Goal: Task Accomplishment & Management: Manage account settings

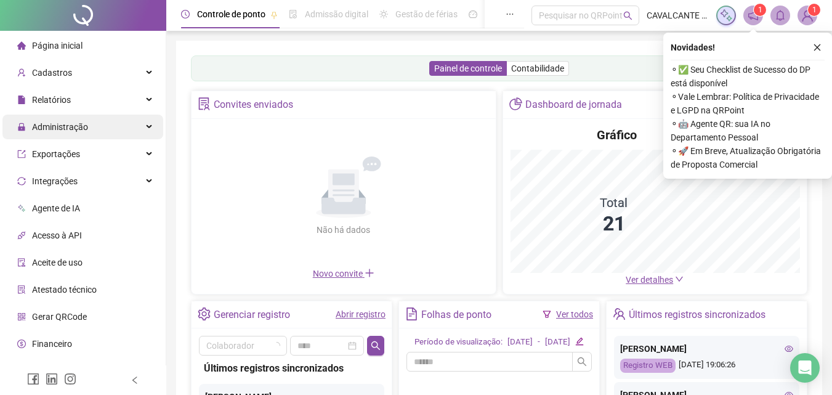
click at [63, 126] on span "Administração" at bounding box center [60, 127] width 56 height 10
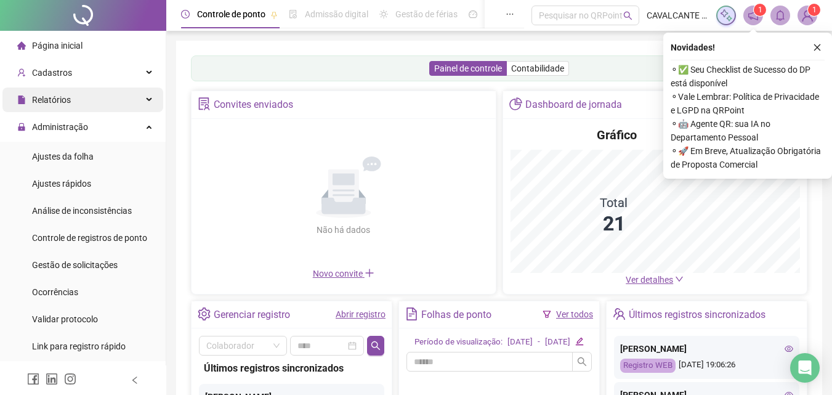
click at [46, 97] on span "Relatórios" at bounding box center [51, 100] width 39 height 10
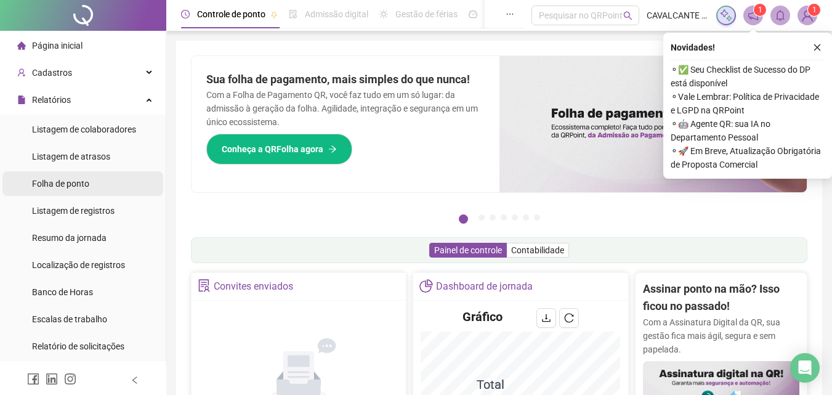
click at [67, 184] on span "Folha de ponto" at bounding box center [60, 184] width 57 height 10
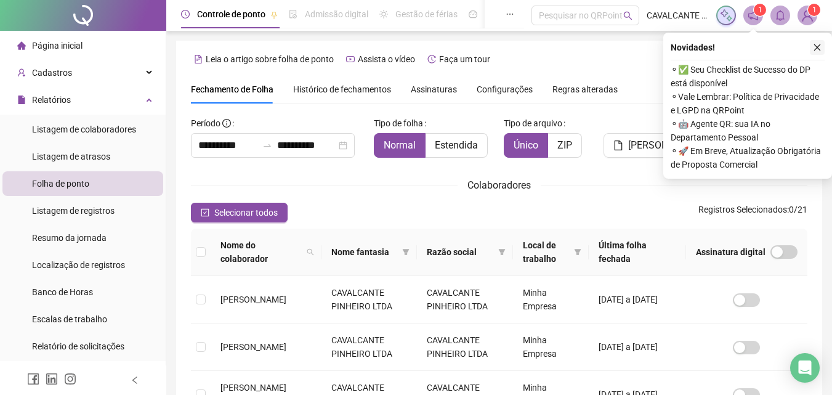
click at [821, 41] on button "button" at bounding box center [817, 47] width 15 height 15
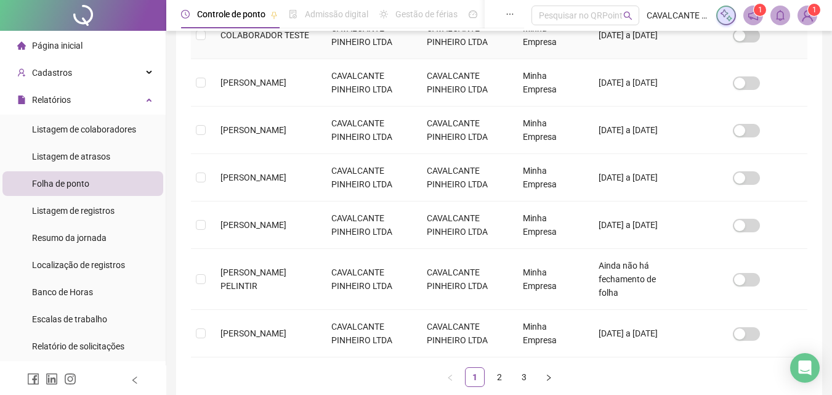
scroll to position [431, 0]
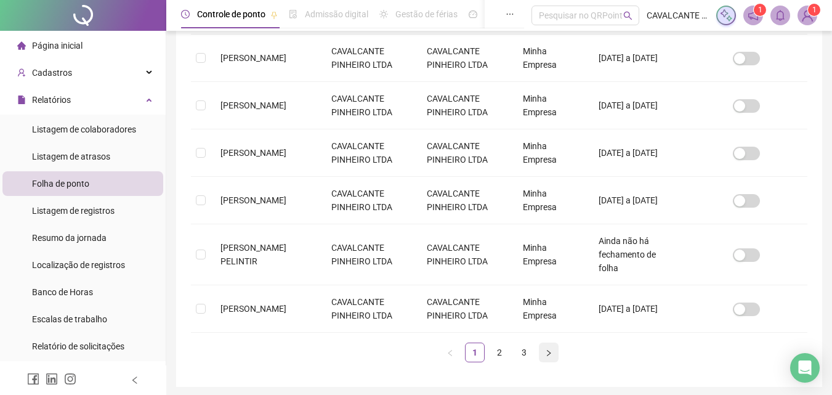
click at [551, 349] on icon "right" at bounding box center [548, 352] width 7 height 7
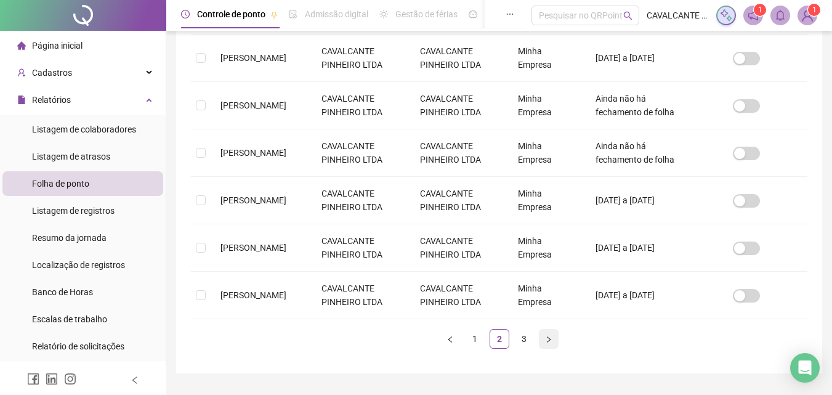
scroll to position [55, 0]
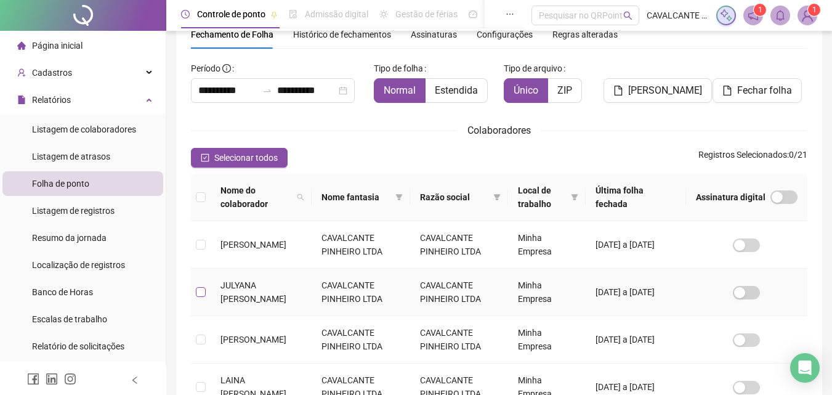
click at [200, 297] on label at bounding box center [201, 292] width 10 height 14
click at [206, 291] on td at bounding box center [201, 291] width 20 height 47
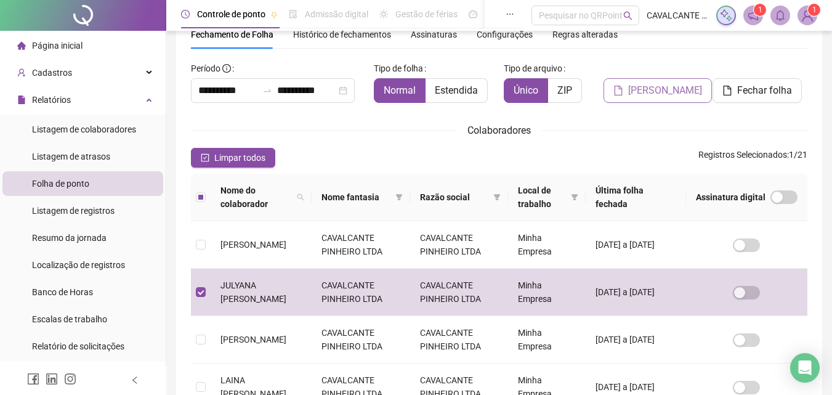
click at [664, 94] on span "Gerar espelho" at bounding box center [665, 90] width 74 height 15
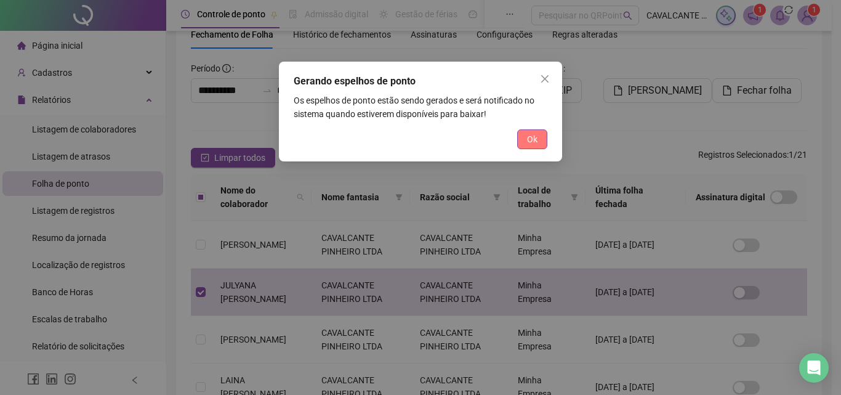
click at [530, 136] on span "Ok" at bounding box center [532, 139] width 10 height 14
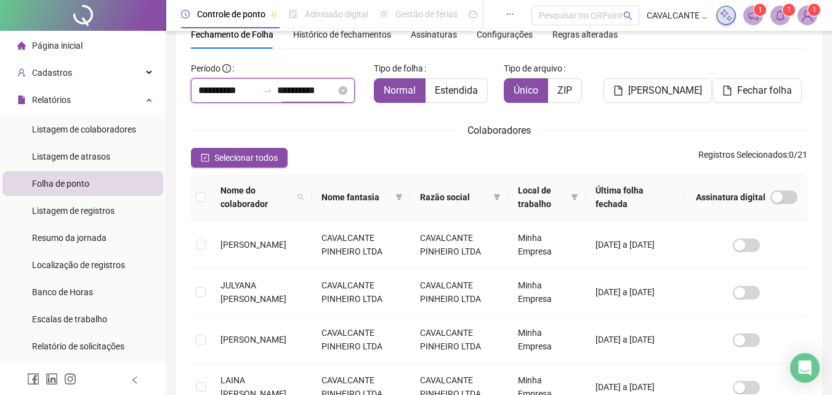
click at [301, 90] on input "**********" at bounding box center [306, 90] width 59 height 15
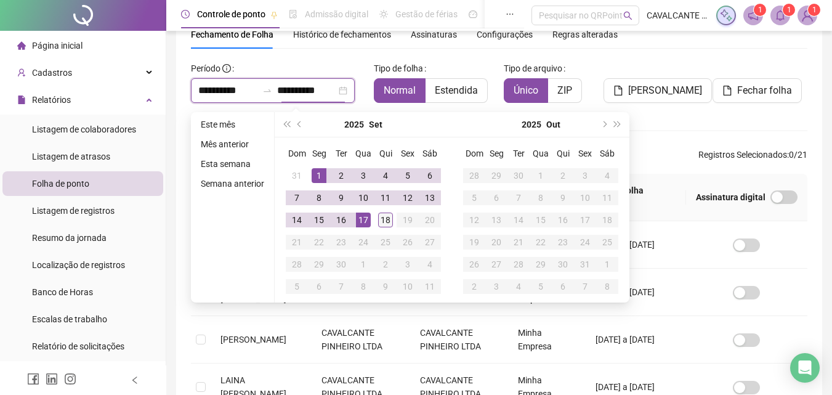
type input "**********"
click at [385, 222] on div "18" at bounding box center [385, 219] width 15 height 15
type input "**********"
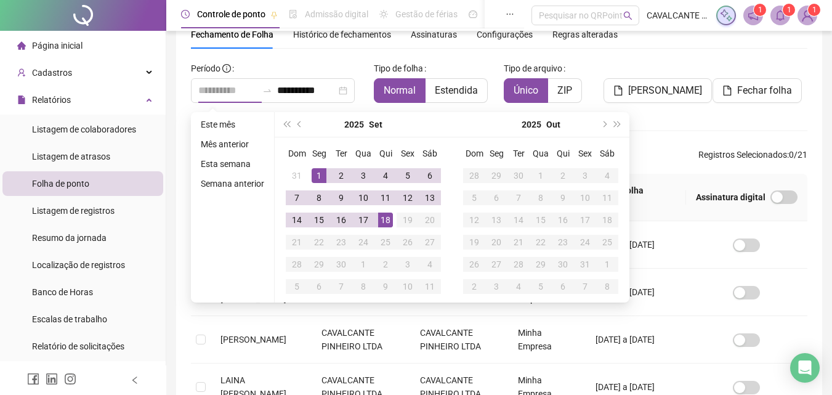
click at [321, 177] on div "1" at bounding box center [319, 175] width 15 height 15
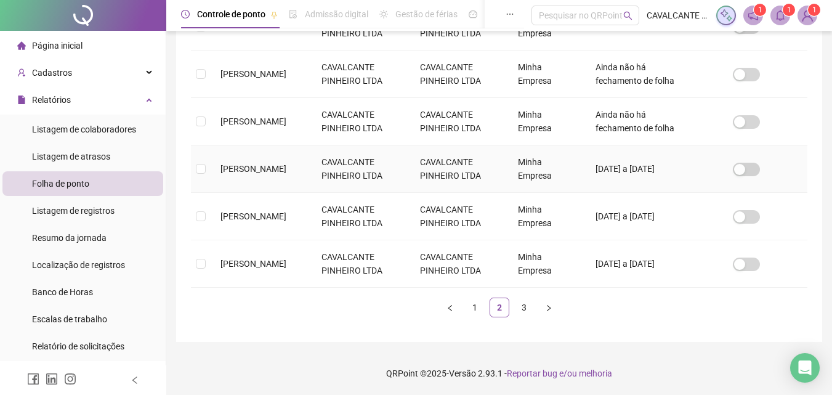
scroll to position [486, 0]
click at [523, 310] on link "3" at bounding box center [524, 307] width 18 height 18
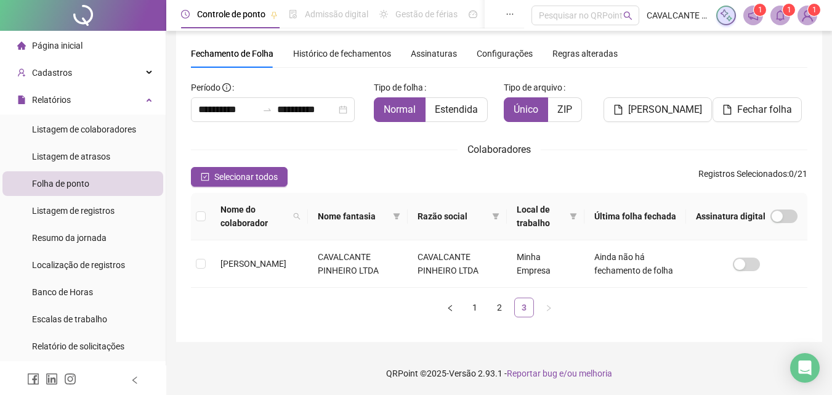
scroll to position [36, 0]
click at [499, 309] on link "2" at bounding box center [499, 307] width 18 height 18
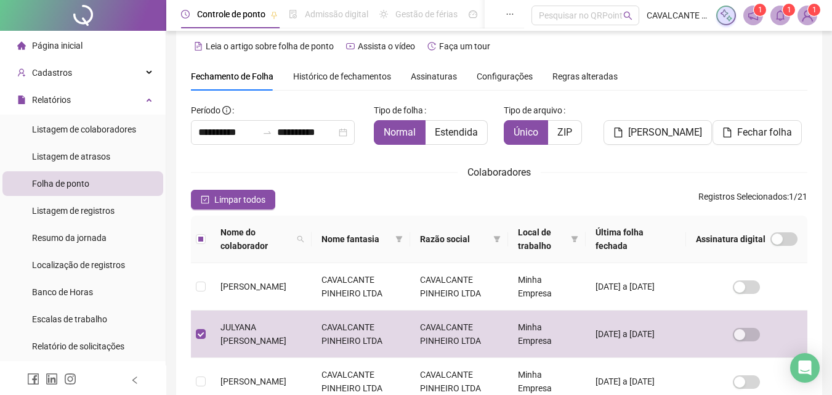
scroll to position [0, 0]
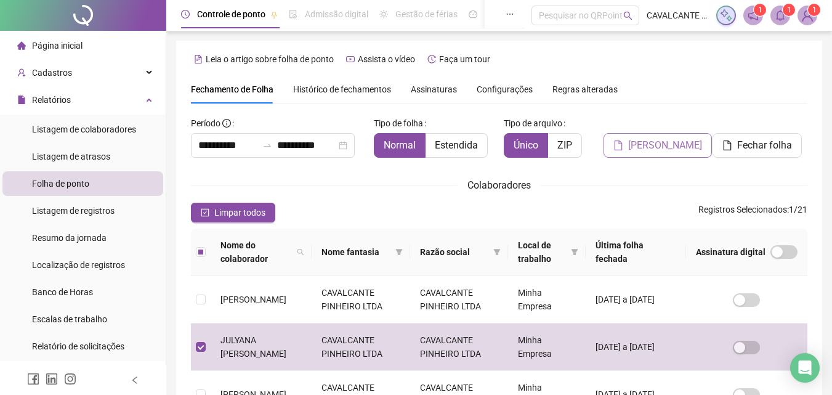
click at [649, 139] on span "Gerar espelho" at bounding box center [665, 145] width 74 height 15
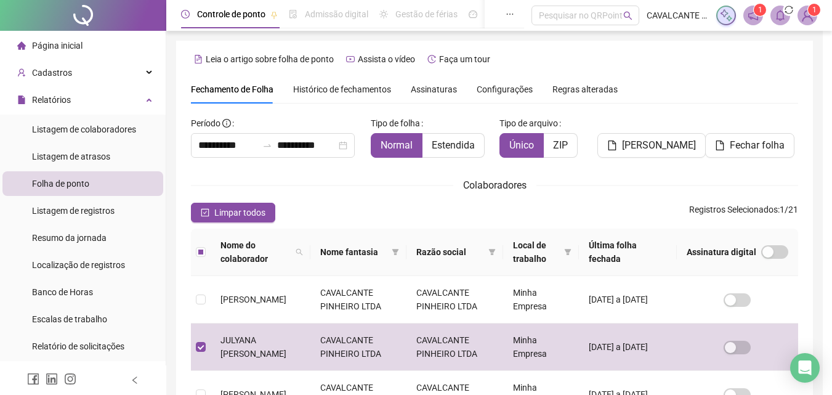
scroll to position [55, 0]
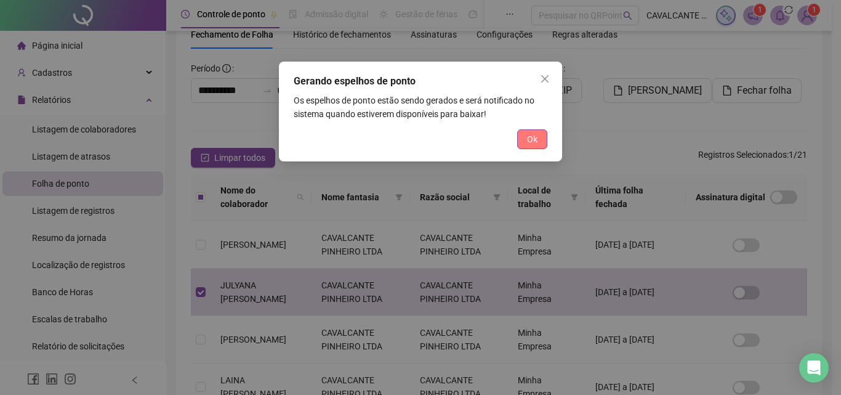
click at [535, 135] on span "Ok" at bounding box center [532, 139] width 10 height 14
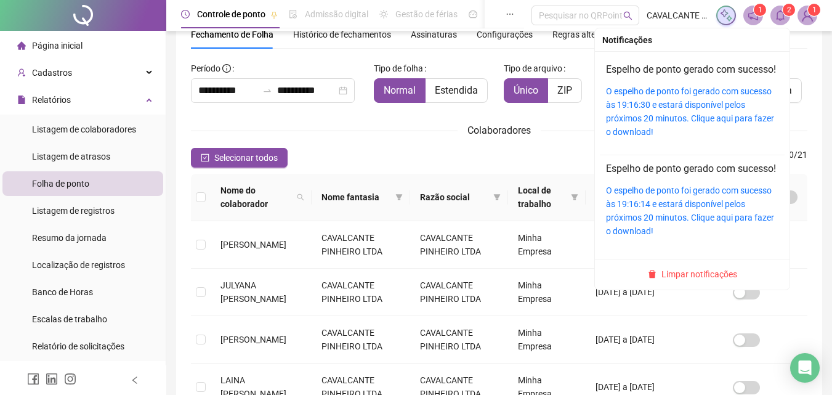
click at [787, 11] on span "2" at bounding box center [789, 10] width 4 height 9
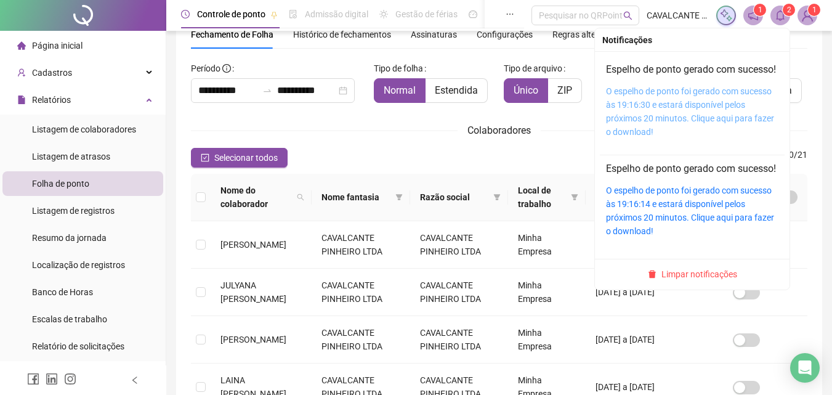
click at [658, 115] on link "O espelho de ponto foi gerado com sucesso às 19:16:30 e estará disponível pelos…" at bounding box center [690, 111] width 168 height 50
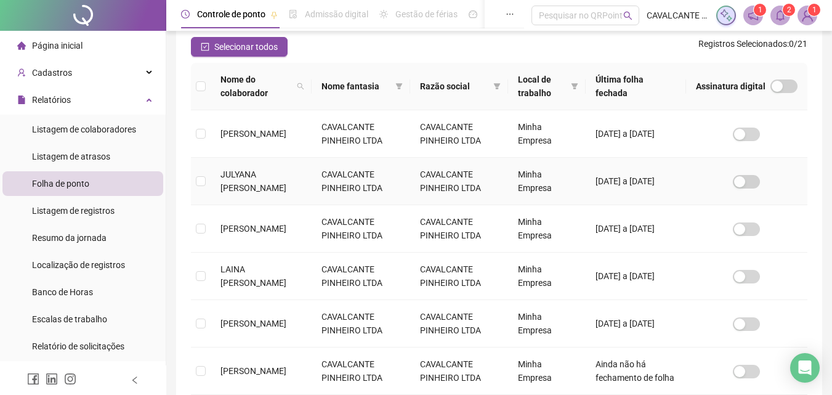
scroll to position [120, 0]
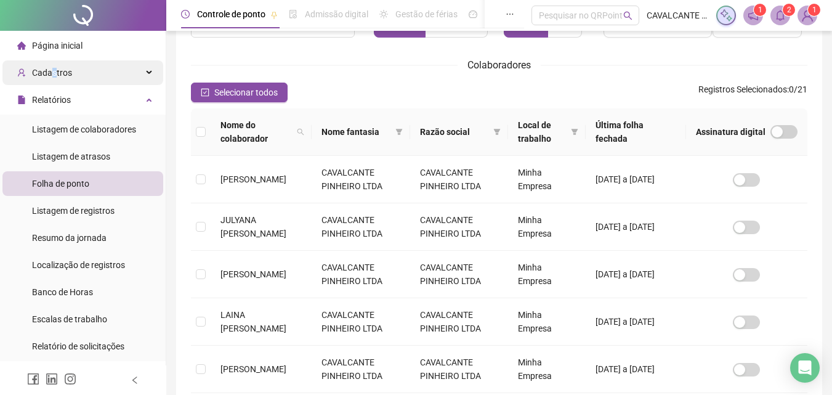
click at [54, 72] on span "Cadastros" at bounding box center [52, 73] width 40 height 10
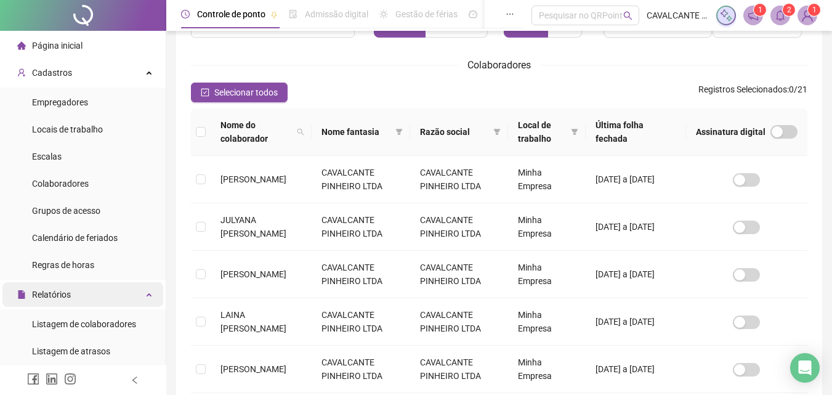
click at [57, 292] on span "Relatórios" at bounding box center [51, 294] width 39 height 10
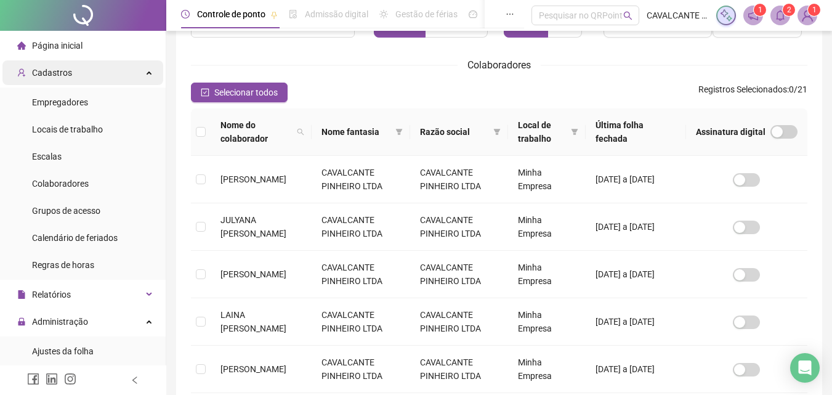
click at [48, 72] on span "Cadastros" at bounding box center [52, 73] width 40 height 10
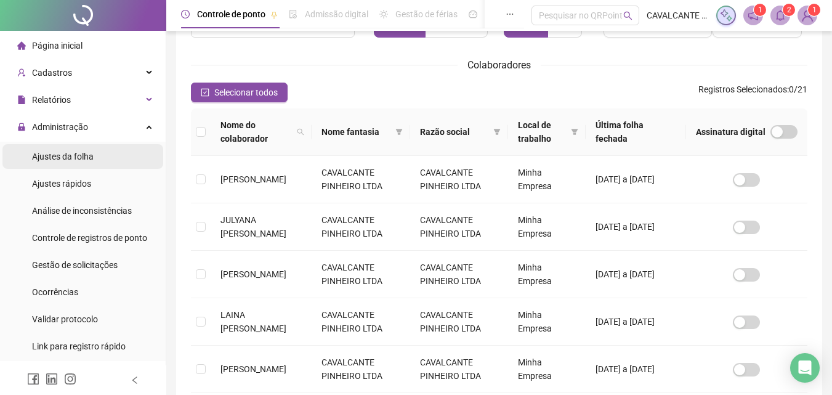
click at [63, 159] on span "Ajustes da folha" at bounding box center [63, 156] width 62 height 10
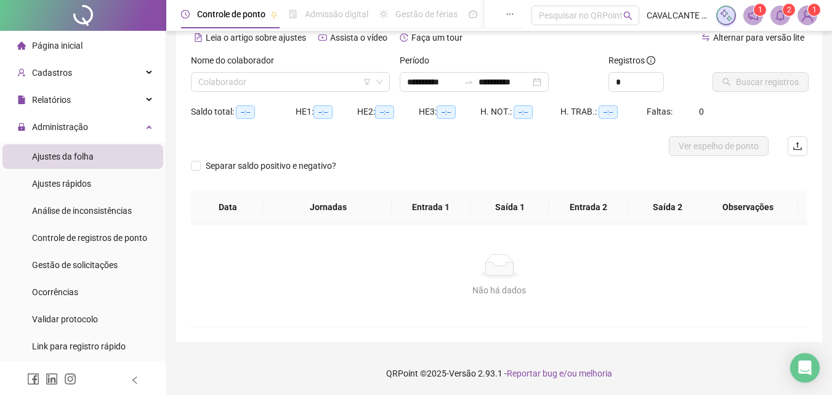
scroll to position [60, 0]
type input "**********"
click at [254, 83] on input "search" at bounding box center [284, 82] width 173 height 18
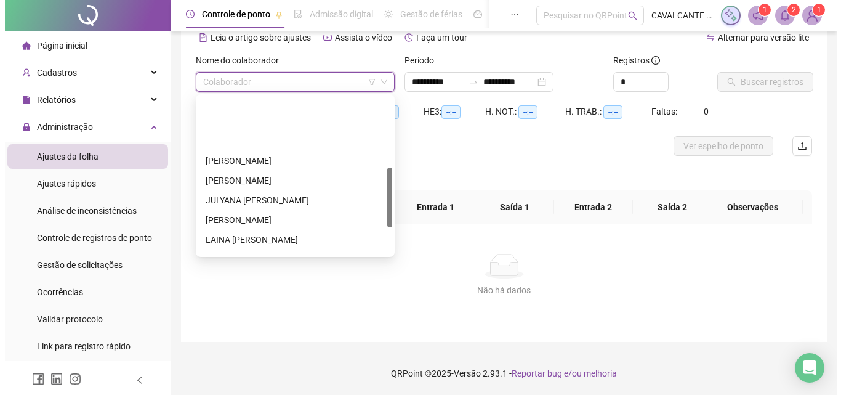
scroll to position [185, 0]
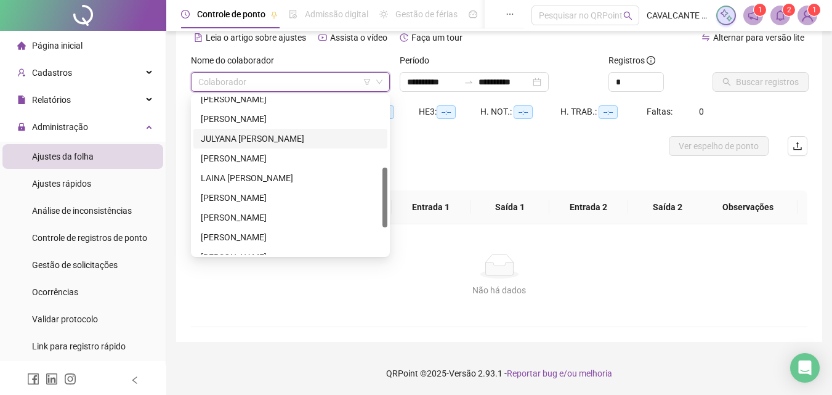
click at [225, 140] on div "JULYANA KAREN DE PAULA FERREIRA" at bounding box center [290, 139] width 179 height 14
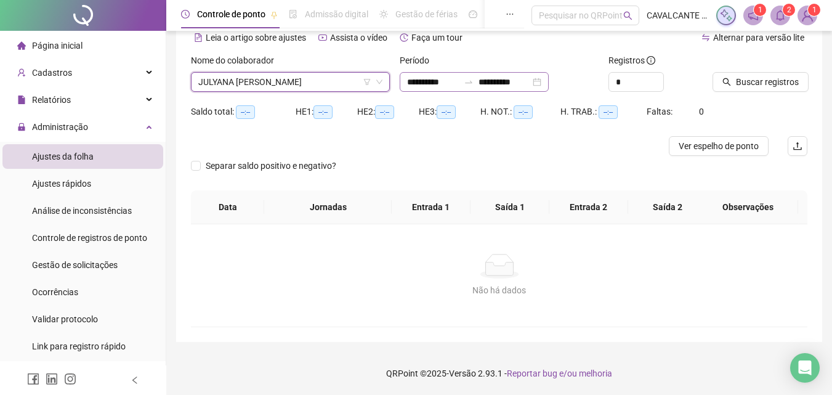
click at [476, 81] on div at bounding box center [469, 82] width 20 height 10
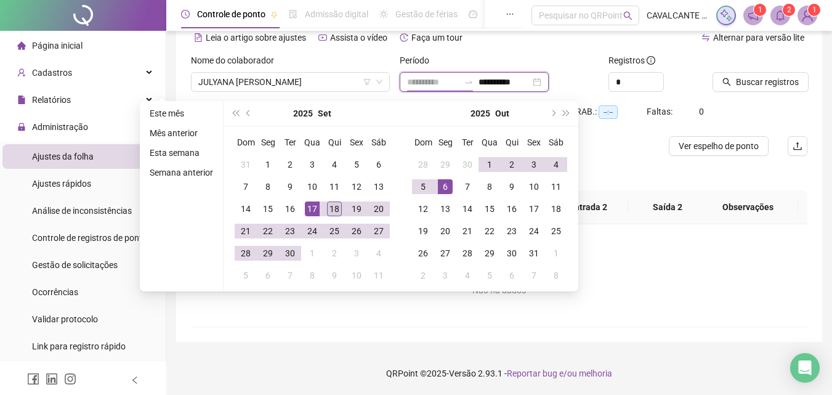
type input "**********"
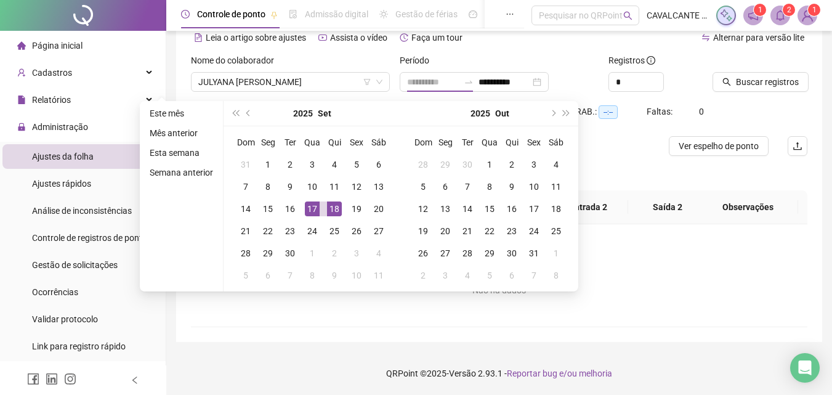
click at [328, 205] on div "18" at bounding box center [334, 208] width 15 height 15
click at [331, 205] on div "18" at bounding box center [334, 208] width 15 height 15
type input "**********"
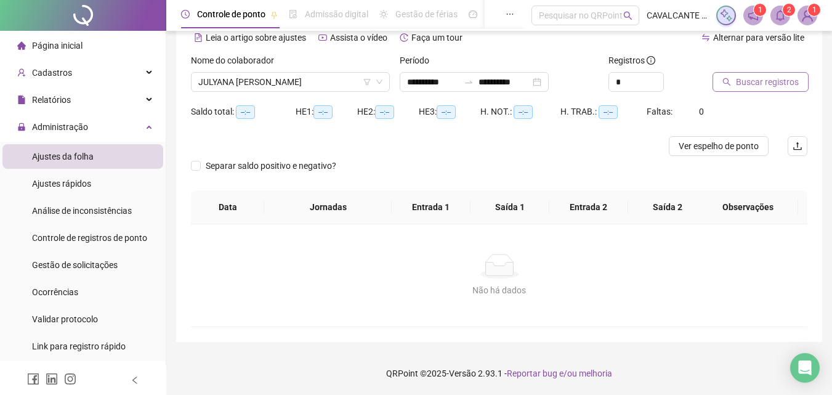
click at [767, 83] on span "Buscar registros" at bounding box center [767, 82] width 63 height 14
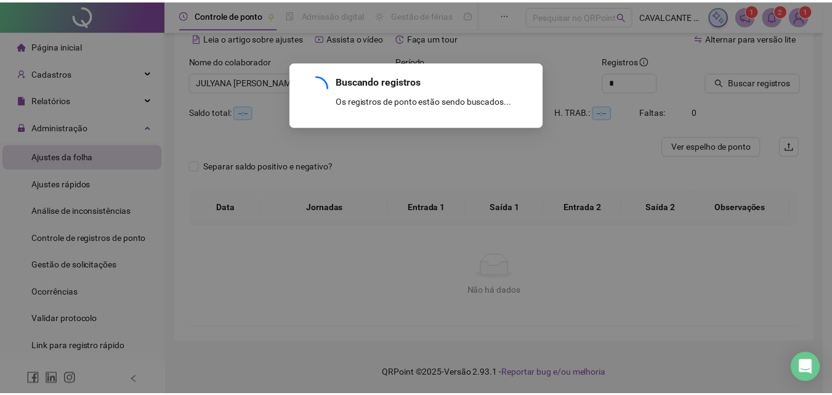
scroll to position [12, 0]
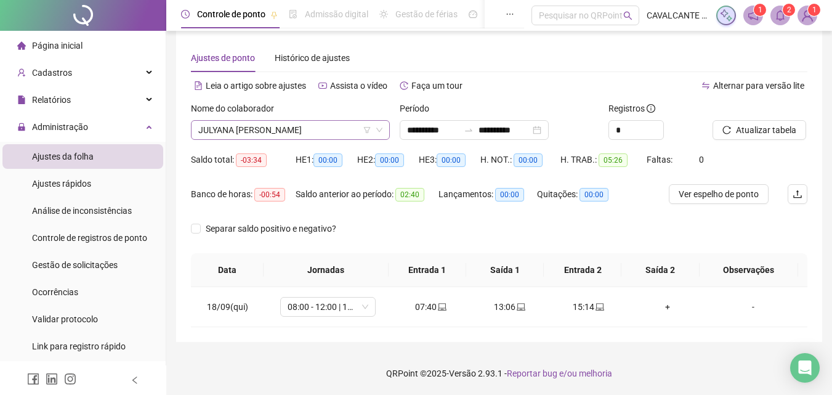
click at [290, 126] on span "JULYANA KAREN DE PAULA FERREIRA" at bounding box center [290, 130] width 184 height 18
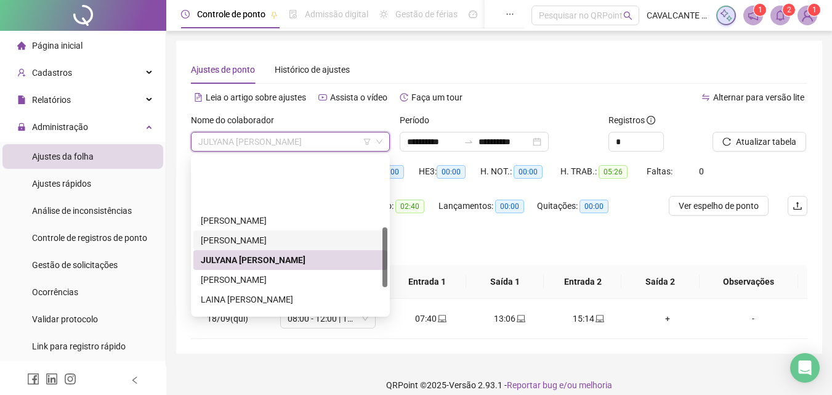
scroll to position [185, 0]
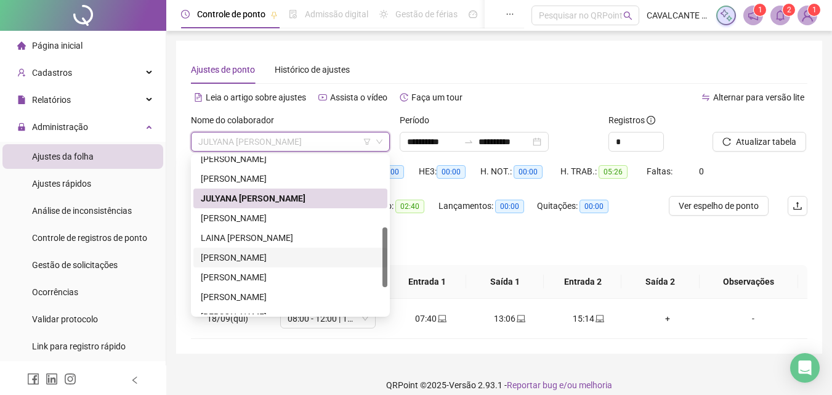
click at [229, 257] on div "LUANA MÁRCIA OLIVEIRA DA SILVA" at bounding box center [290, 258] width 179 height 14
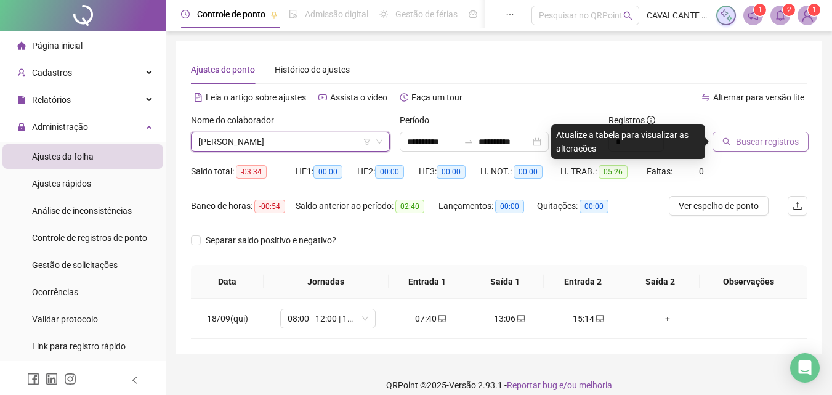
click at [775, 140] on span "Buscar registros" at bounding box center [767, 142] width 63 height 14
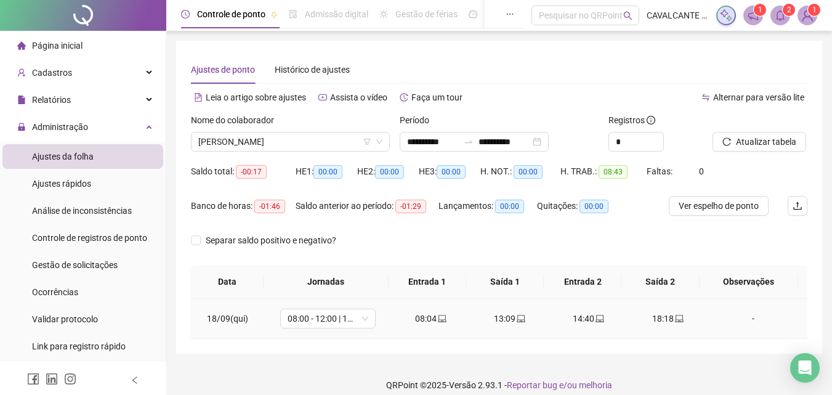
click at [675, 319] on icon "laptop" at bounding box center [679, 318] width 9 height 9
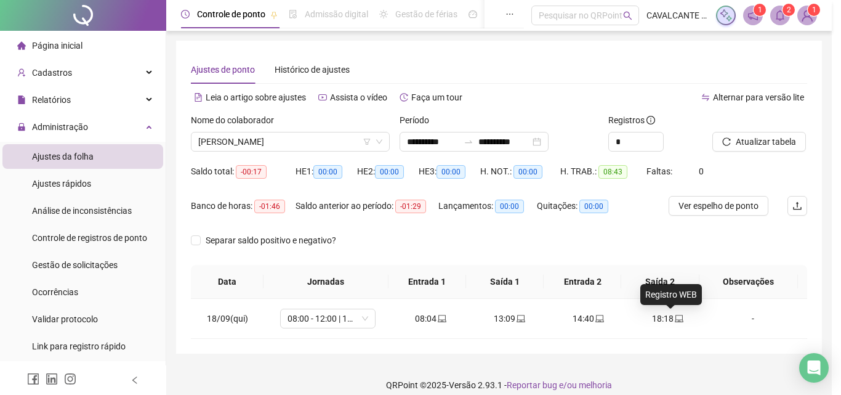
type input "**********"
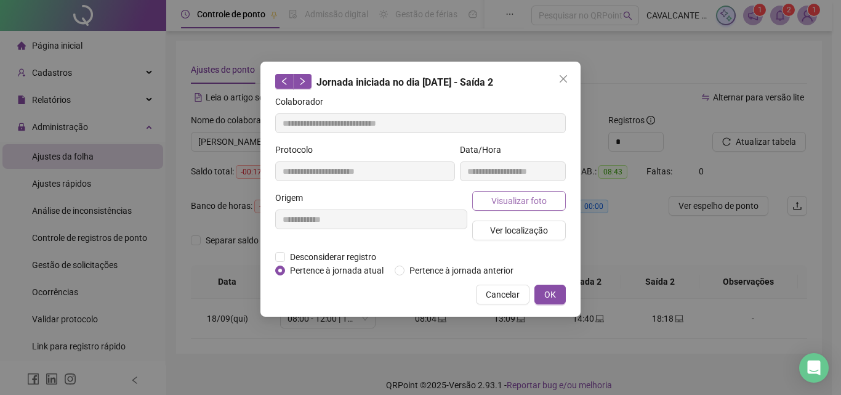
click at [515, 201] on span "Visualizar foto" at bounding box center [518, 201] width 55 height 14
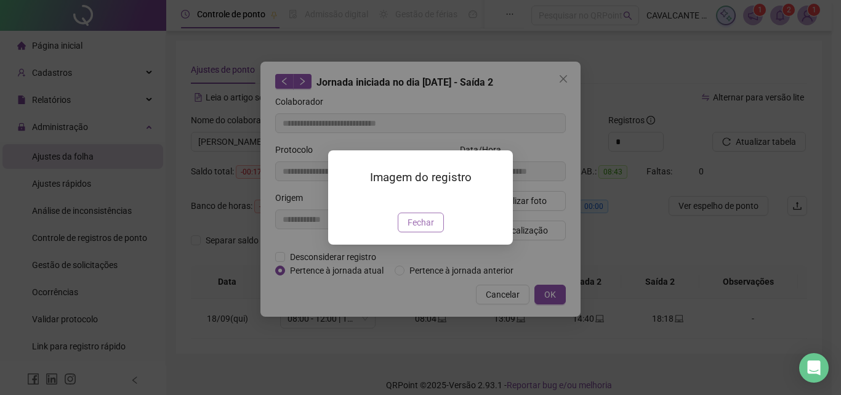
click at [425, 229] on span "Fechar" at bounding box center [421, 223] width 26 height 14
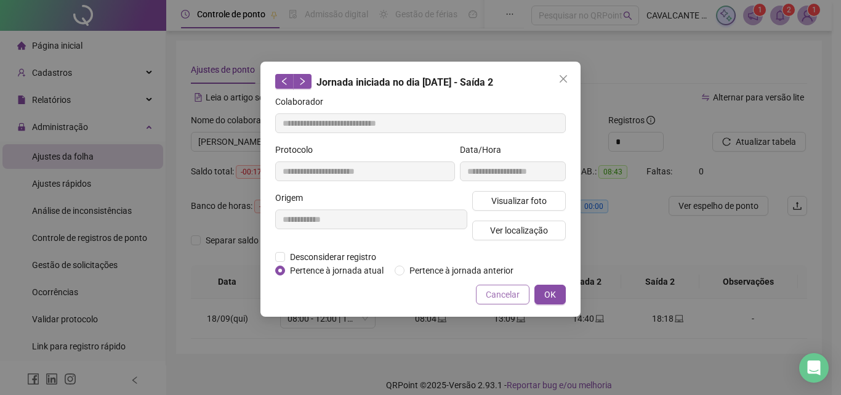
click at [509, 298] on span "Cancelar" at bounding box center [503, 295] width 34 height 14
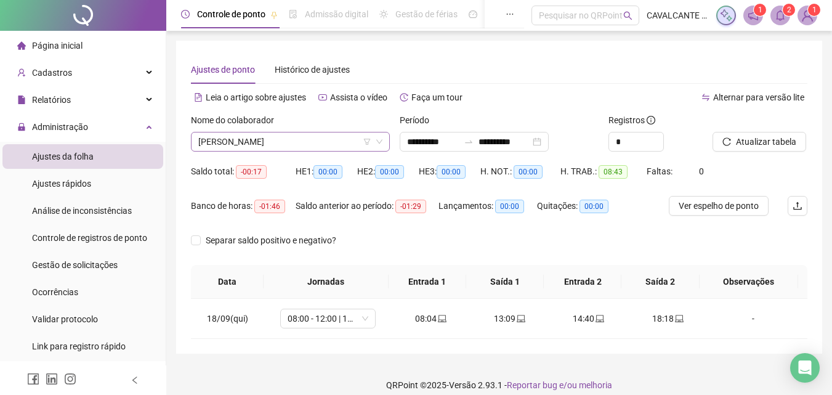
click at [243, 143] on span "LUANA MÁRCIA OLIVEIRA DA SILVA" at bounding box center [290, 141] width 184 height 18
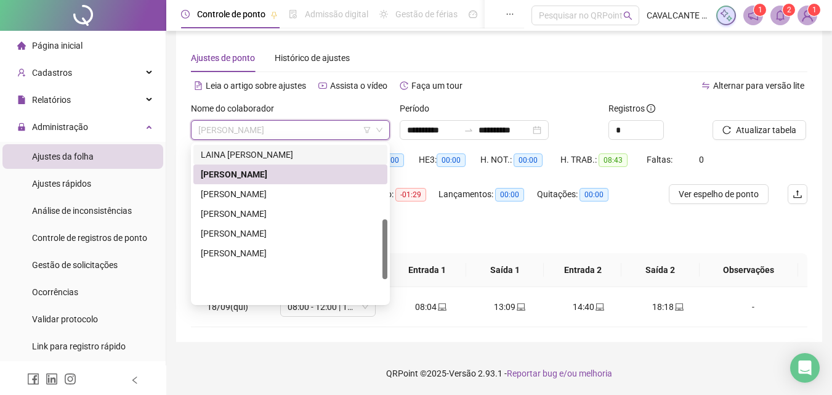
scroll to position [195, 0]
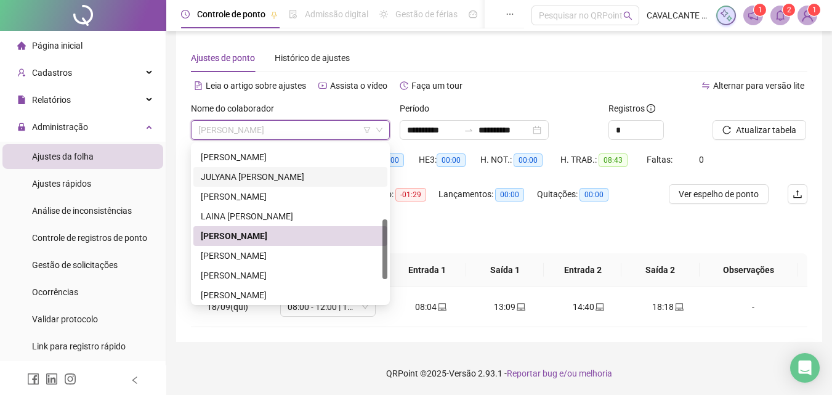
drag, startPoint x: 235, startPoint y: 176, endPoint x: 243, endPoint y: 176, distance: 7.4
click at [236, 176] on div "JULYANA KAREN DE PAULA FERREIRA" at bounding box center [290, 177] width 179 height 14
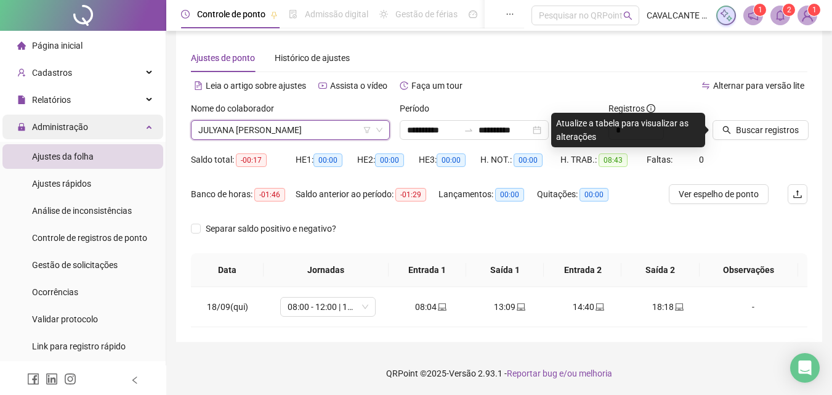
click at [57, 124] on span "Administração" at bounding box center [60, 127] width 56 height 10
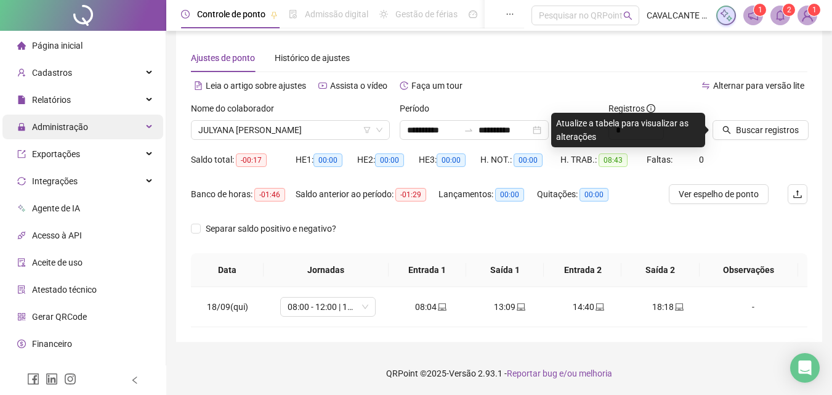
click at [52, 124] on span "Administração" at bounding box center [60, 127] width 56 height 10
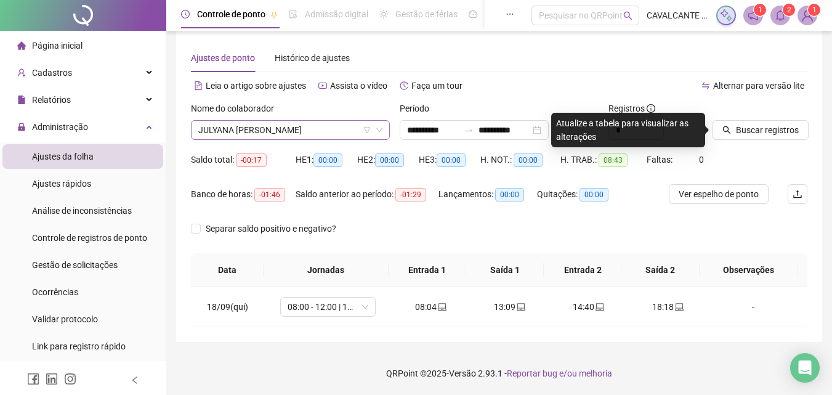
click at [316, 131] on span "JULYANA KAREN DE PAULA FERREIRA" at bounding box center [290, 130] width 184 height 18
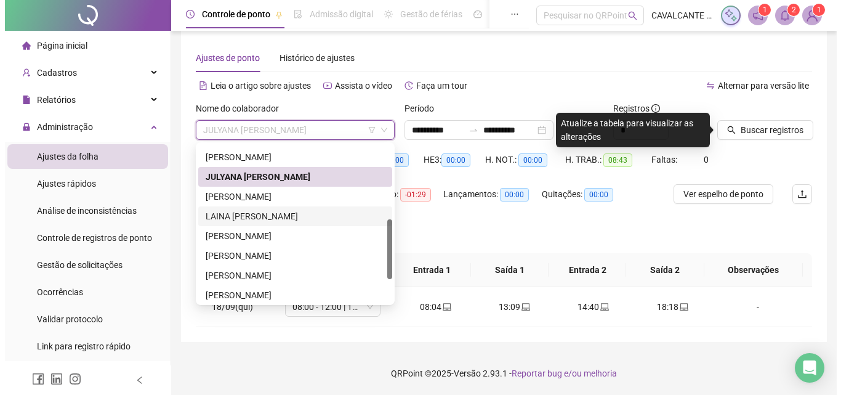
scroll to position [133, 0]
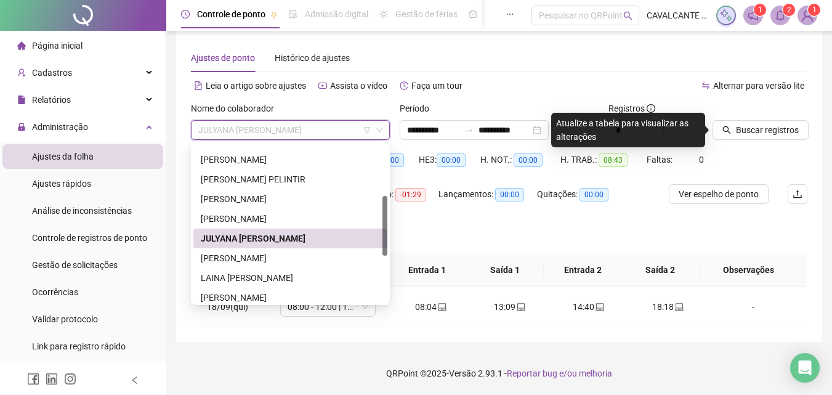
click at [268, 235] on div "JULYANA KAREN DE PAULA FERREIRA" at bounding box center [290, 239] width 179 height 14
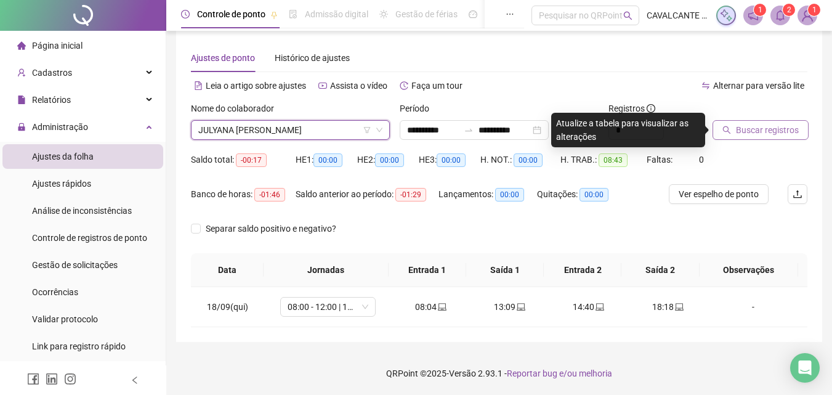
click at [738, 126] on span "Buscar registros" at bounding box center [767, 130] width 63 height 14
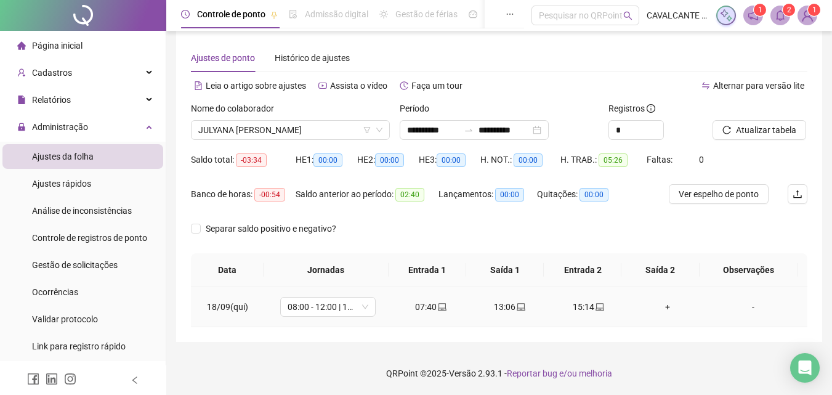
click at [666, 304] on div "+" at bounding box center [667, 307] width 59 height 14
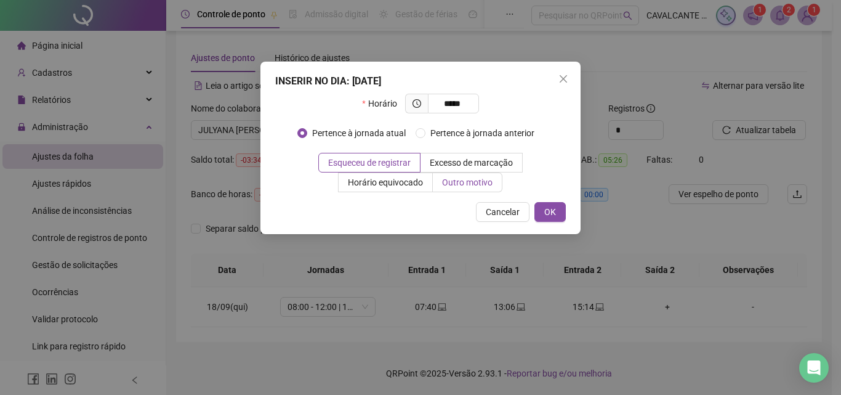
type input "*****"
click at [474, 179] on span "Outro motivo" at bounding box center [467, 182] width 50 height 10
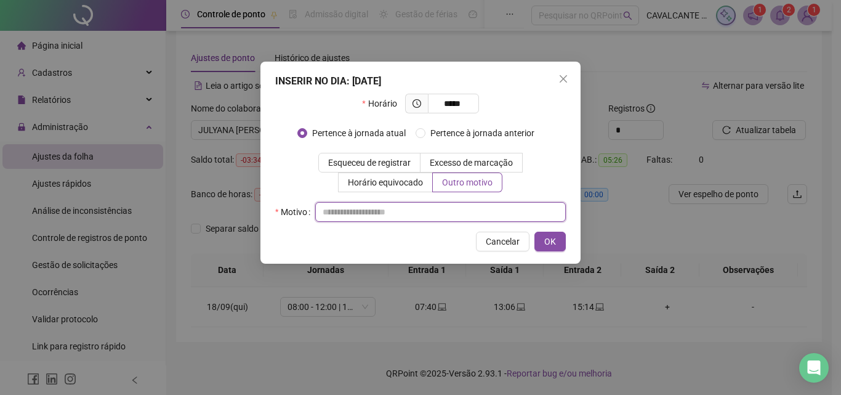
click at [361, 214] on input "text" at bounding box center [440, 212] width 251 height 20
type input "**********"
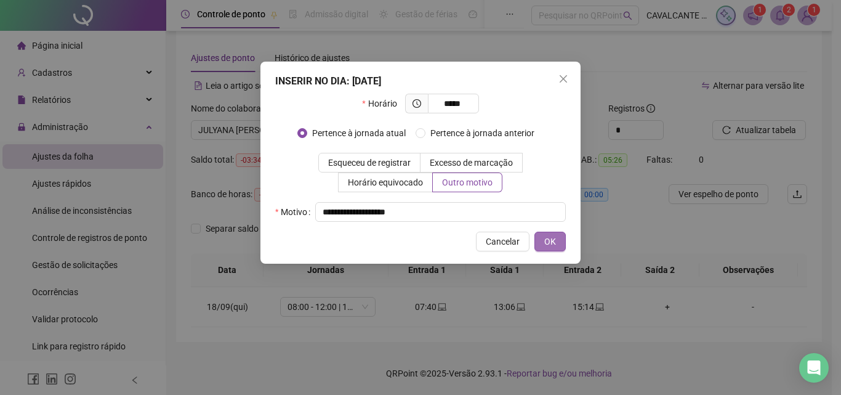
click at [547, 241] on span "OK" at bounding box center [550, 242] width 12 height 14
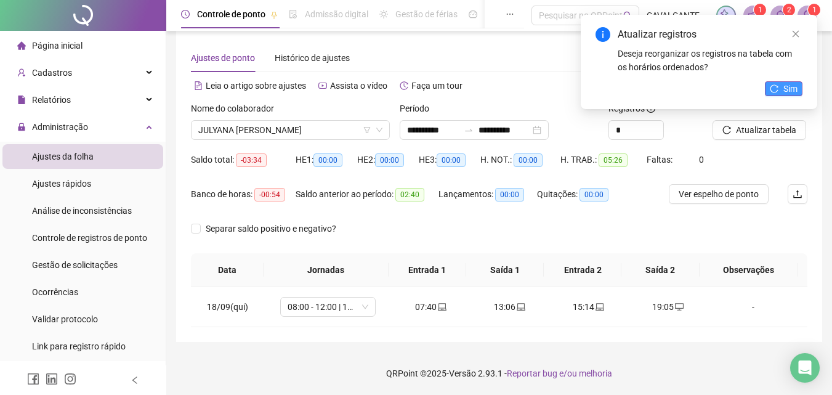
click at [783, 90] on button "Sim" at bounding box center [784, 88] width 38 height 15
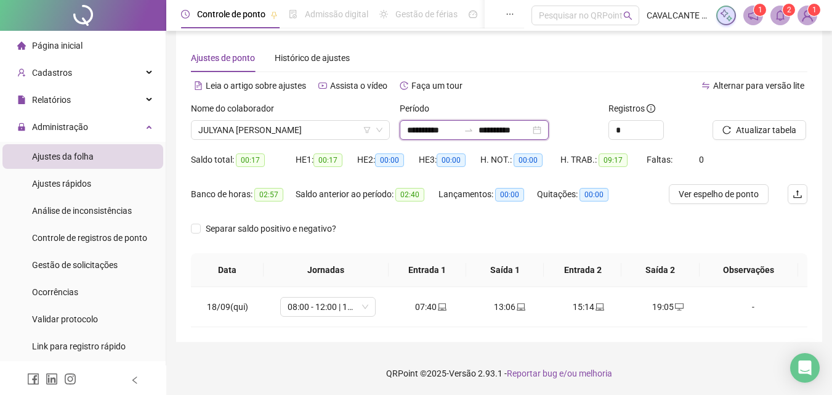
click at [458, 131] on input "**********" at bounding box center [433, 130] width 52 height 14
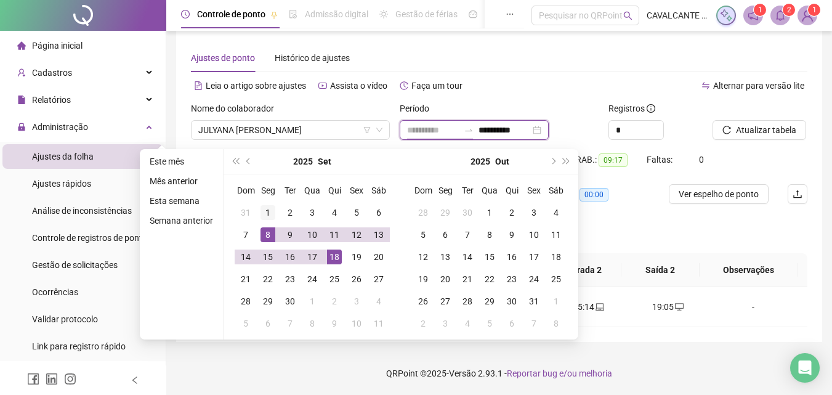
type input "**********"
click at [268, 214] on div "1" at bounding box center [267, 212] width 15 height 15
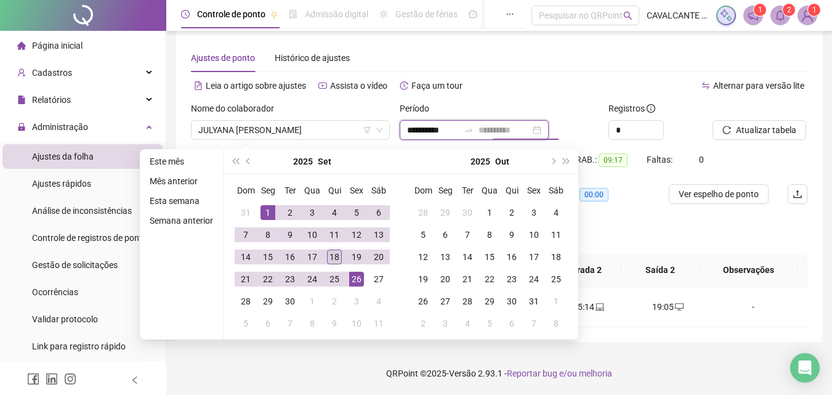
type input "**********"
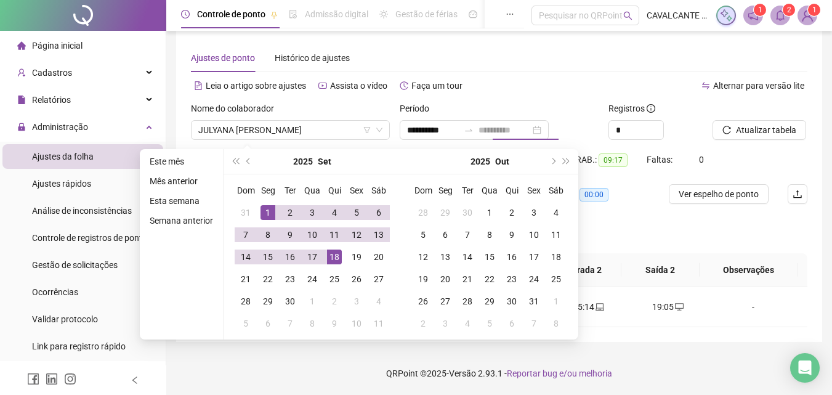
click at [338, 256] on div "18" at bounding box center [334, 256] width 15 height 15
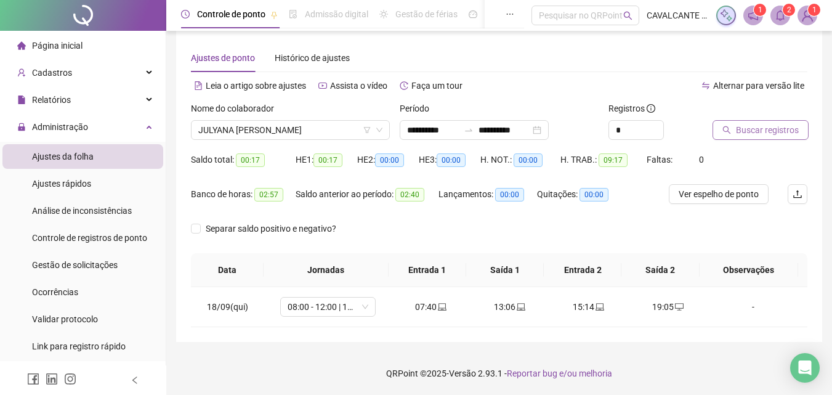
click at [754, 130] on span "Buscar registros" at bounding box center [767, 130] width 63 height 14
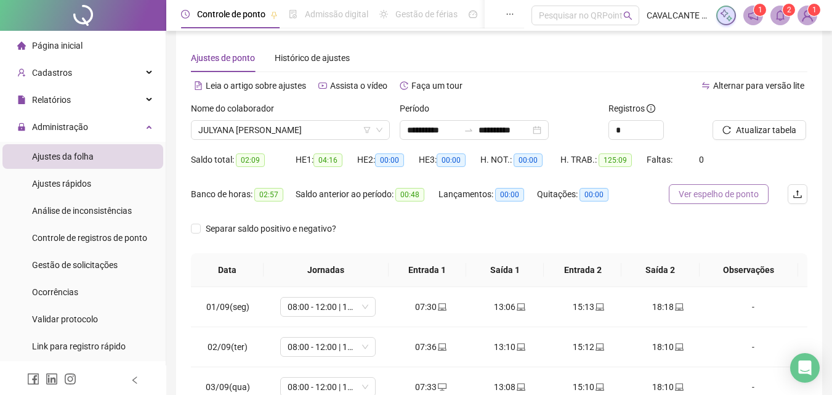
click at [721, 195] on span "Ver espelho de ponto" at bounding box center [719, 194] width 80 height 14
click at [810, 14] on sup "1" at bounding box center [814, 10] width 12 height 12
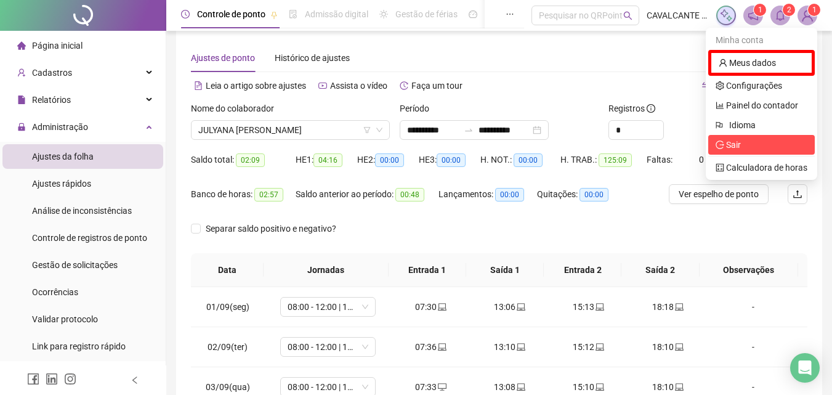
click at [742, 144] on span "Sair" at bounding box center [762, 145] width 92 height 14
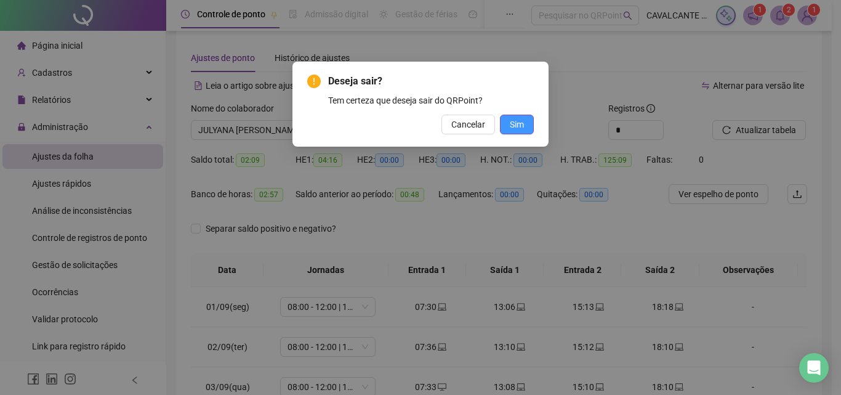
click at [512, 123] on span "Sim" at bounding box center [517, 125] width 14 height 14
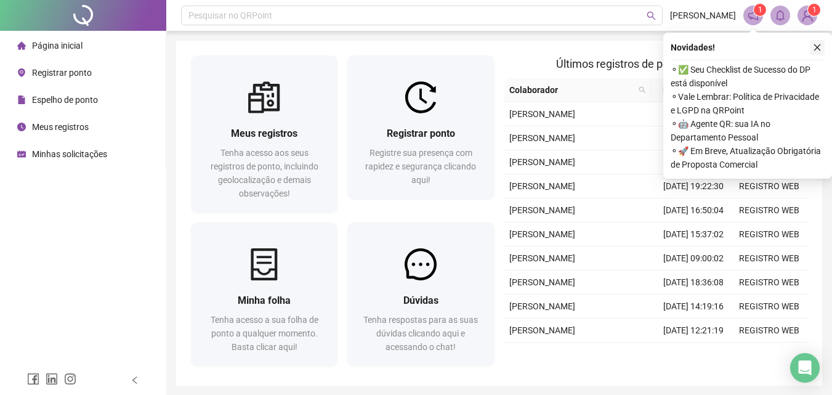
click at [819, 47] on icon "close" at bounding box center [817, 47] width 9 height 9
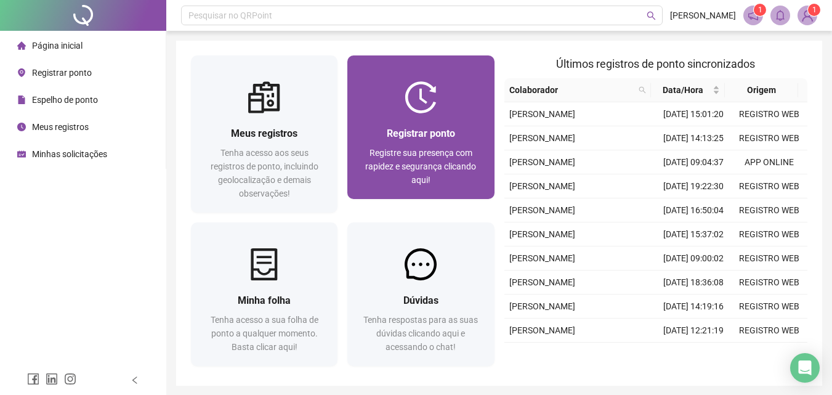
click at [432, 152] on span "Registre sua presença com rapidez e segurança clicando aqui!" at bounding box center [420, 166] width 111 height 37
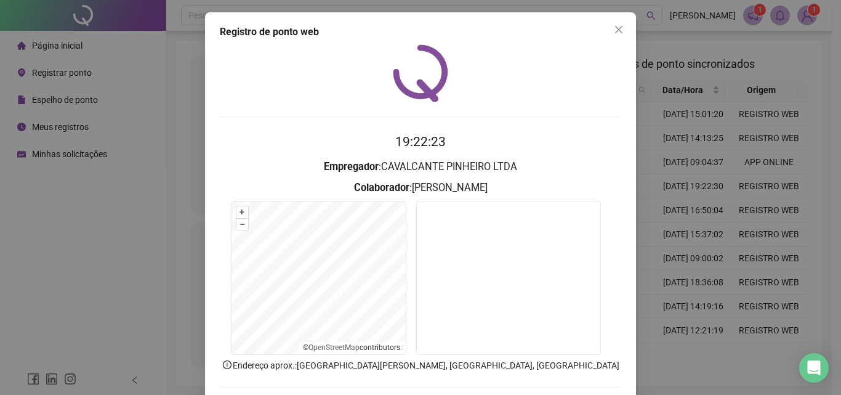
scroll to position [59, 0]
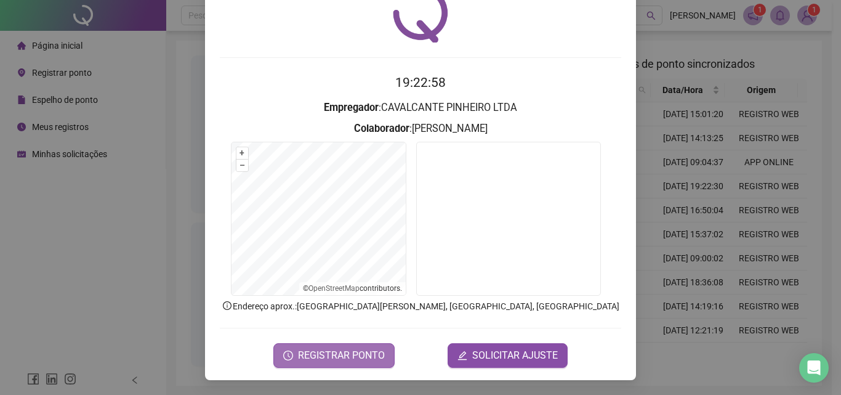
click at [354, 353] on span "REGISTRAR PONTO" at bounding box center [341, 355] width 87 height 15
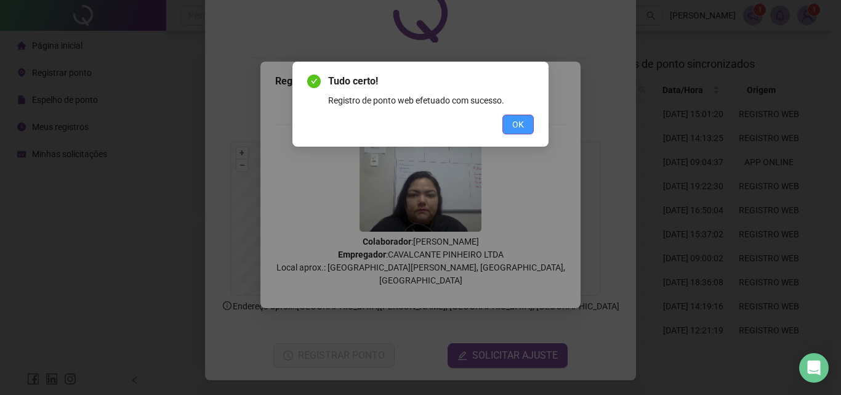
click at [518, 123] on span "OK" at bounding box center [518, 125] width 12 height 14
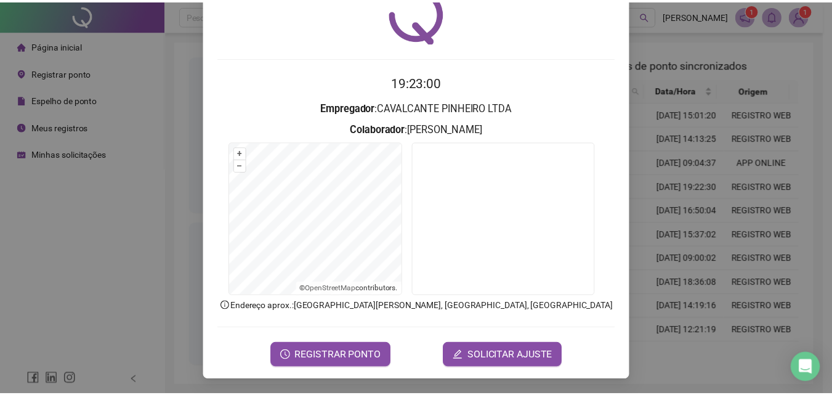
scroll to position [0, 0]
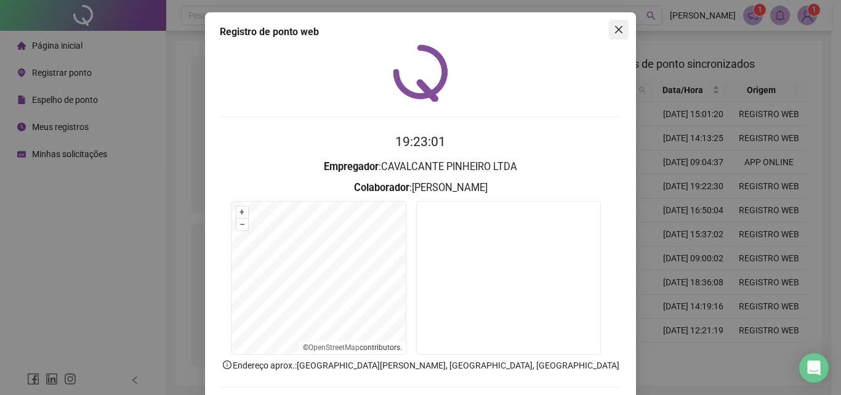
click at [615, 28] on icon "close" at bounding box center [618, 29] width 7 height 7
